Goal: Navigation & Orientation: Find specific page/section

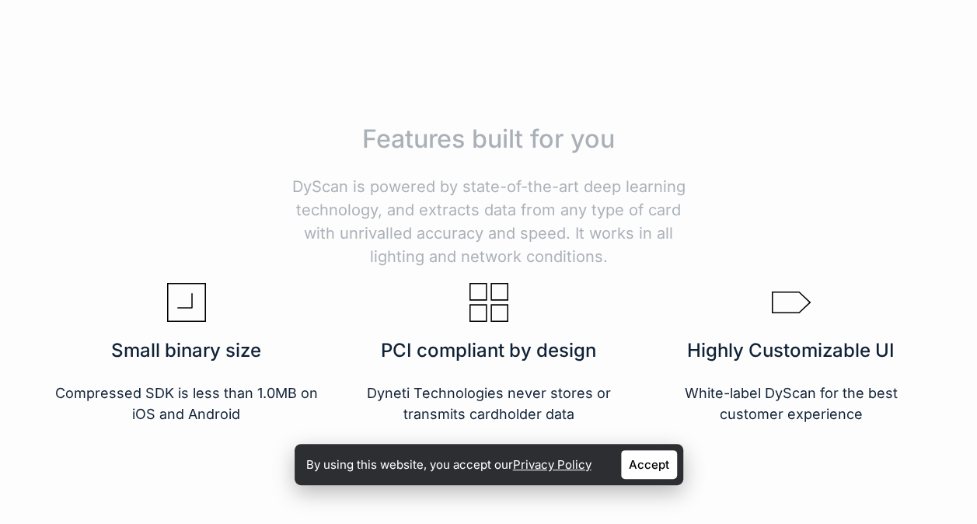
scroll to position [2418, 0]
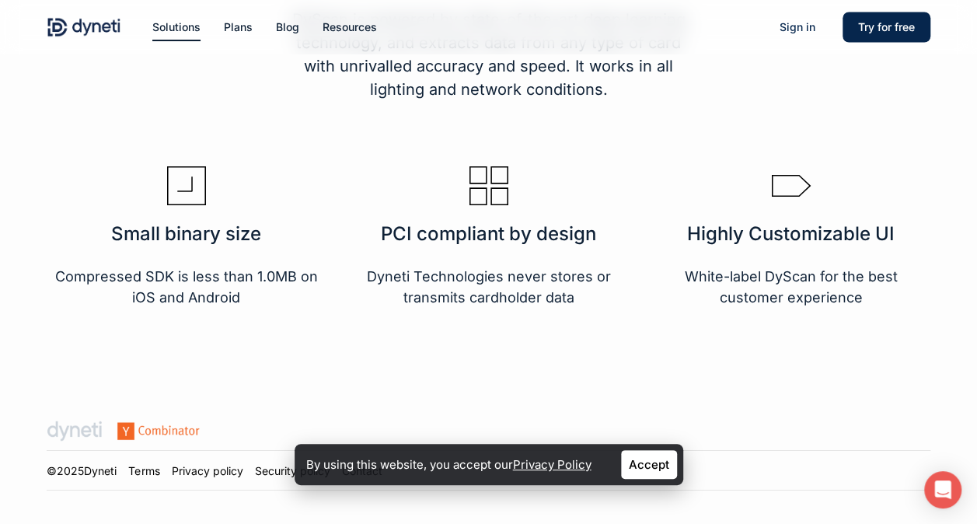
click at [654, 454] on link "Accept" at bounding box center [649, 464] width 56 height 29
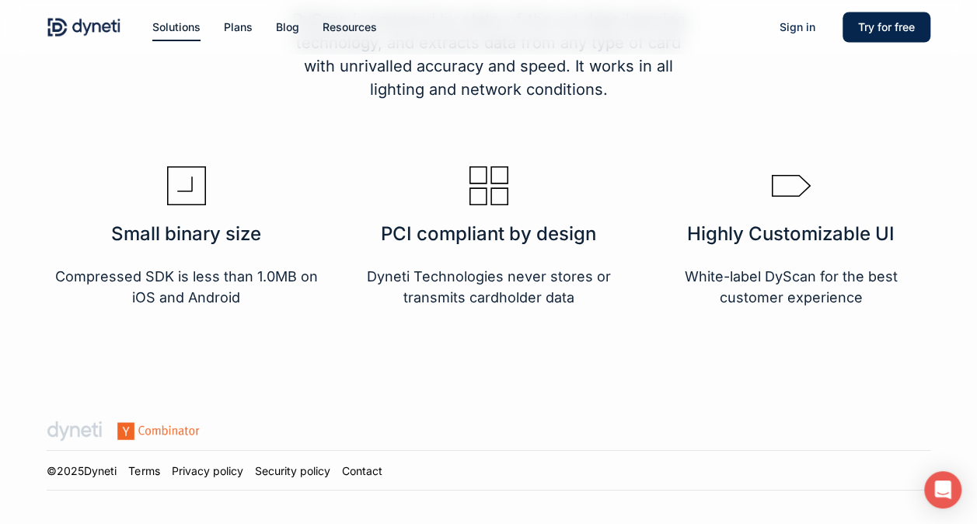
click at [199, 466] on link "Privacy policy" at bounding box center [206, 470] width 71 height 13
